Goal: Check status: Check status

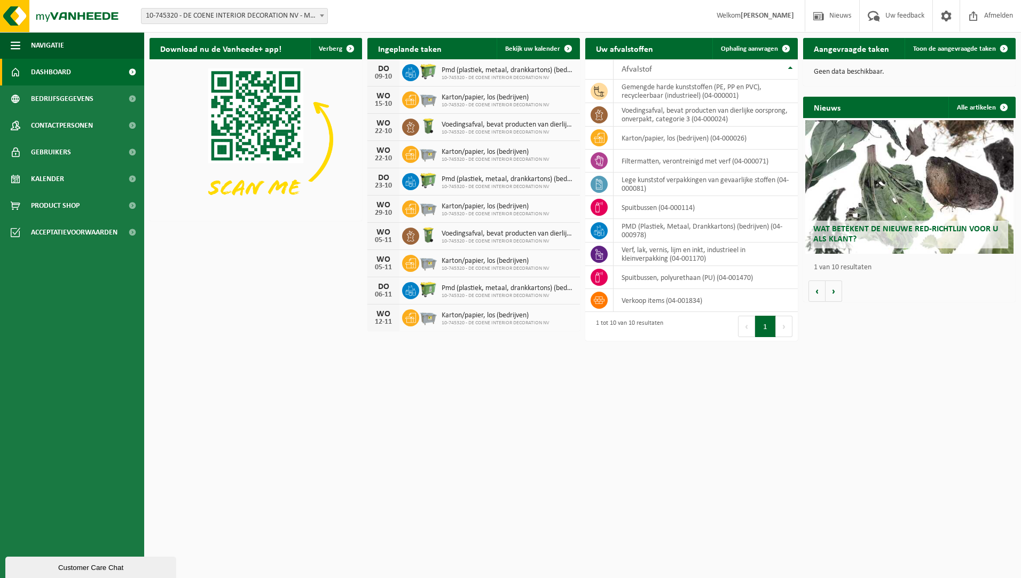
click at [419, 18] on div "Vestiging: 10-745320 - DE COENE INTERIOR DECORATION NV - MARKE 10-745320 - DE C…" at bounding box center [510, 16] width 1021 height 33
click at [542, 48] on span "Bekijk uw kalender" at bounding box center [532, 48] width 55 height 7
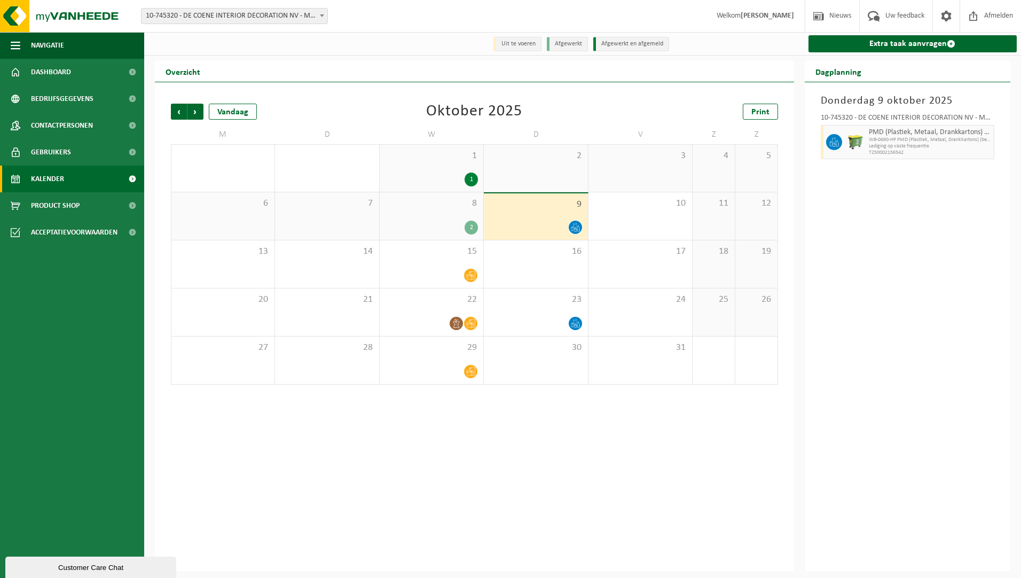
click at [540, 218] on div "9" at bounding box center [536, 216] width 104 height 46
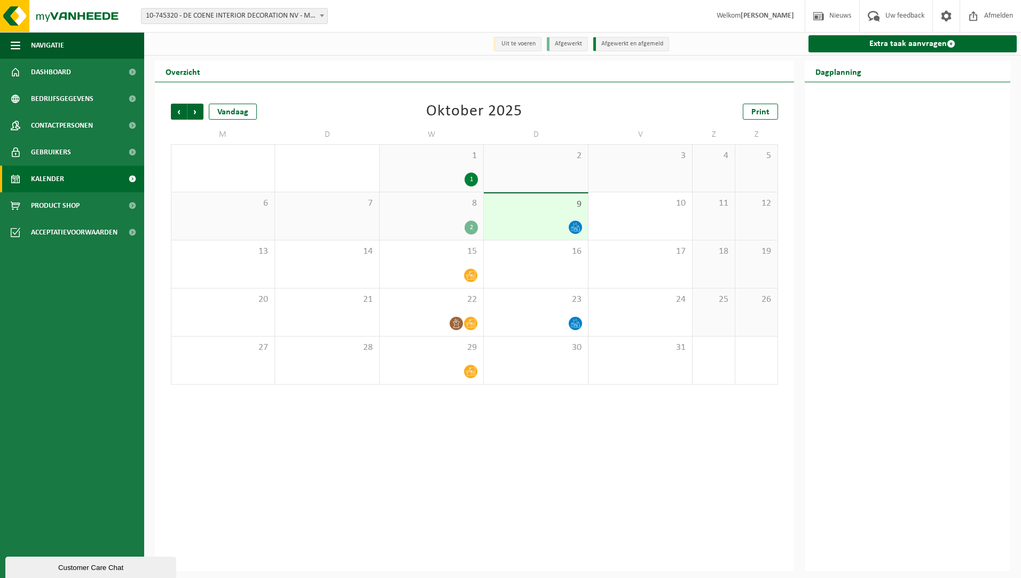
click at [668, 100] on div "Vorige Volgende Vandaag Oktober 2025 Print M D W D V Z Z 29 30 1 1 2 3 4 5 6 7 …" at bounding box center [474, 244] width 618 height 302
